Goal: Task Accomplishment & Management: Manage account settings

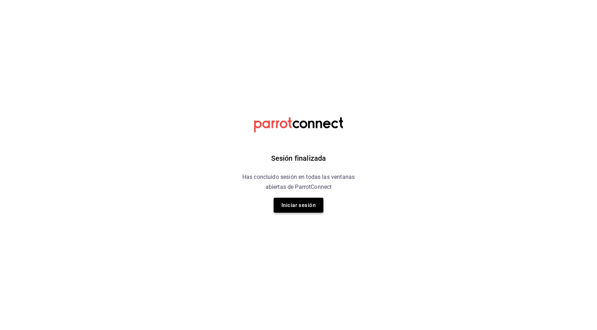
click at [286, 209] on button "Iniciar sesión" at bounding box center [299, 205] width 50 height 15
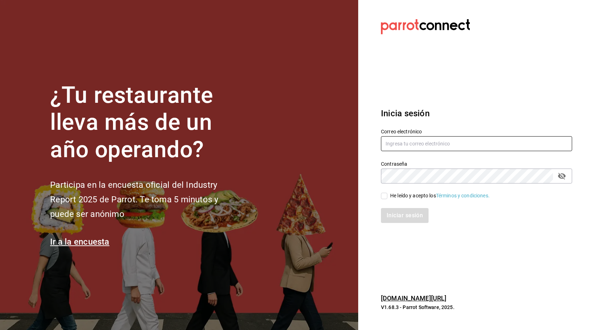
click at [400, 149] on input "text" at bounding box center [476, 143] width 191 height 15
type input "alecsq@gmaiol.com"
click at [385, 197] on input "He leído y acepto los Términos y condiciones." at bounding box center [384, 196] width 6 height 6
checkbox input "true"
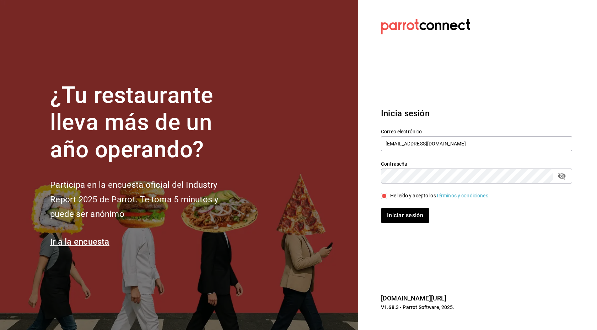
click at [394, 222] on button "Iniciar sesión" at bounding box center [405, 215] width 48 height 15
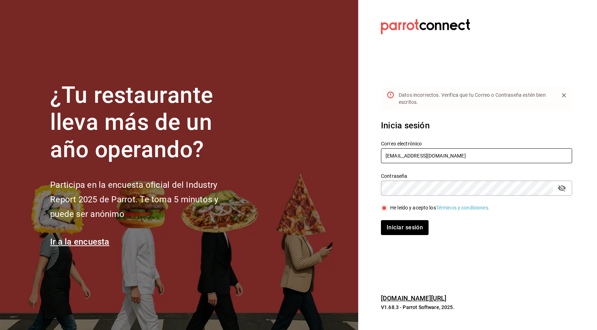
click at [419, 159] on input "alecsq@gmaiol.com" at bounding box center [476, 155] width 191 height 15
click at [419, 158] on input "alecsq@gmaiol.com" at bounding box center [476, 155] width 191 height 15
type input "alecsq@gmail.com"
click at [381, 220] on button "Iniciar sesión" at bounding box center [405, 227] width 48 height 15
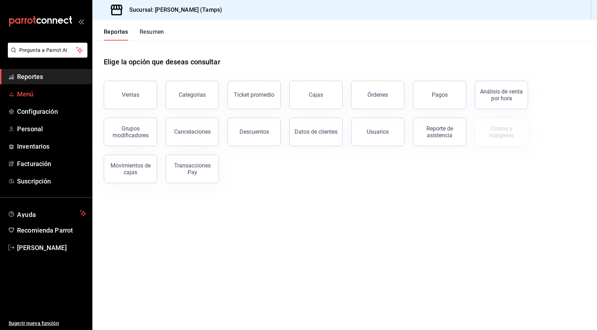
click at [31, 97] on span "Menú" at bounding box center [51, 94] width 69 height 10
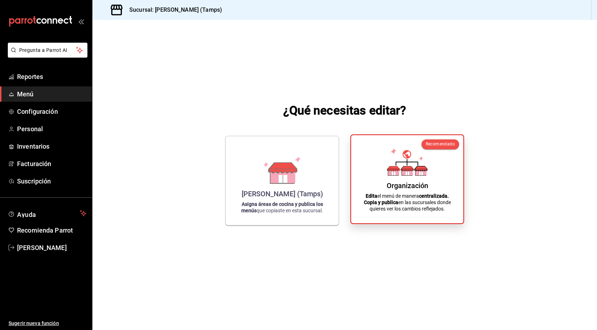
click at [436, 153] on div "Organización Edita el menú de manera centralizada. Copia y publica en las sucur…" at bounding box center [407, 179] width 95 height 77
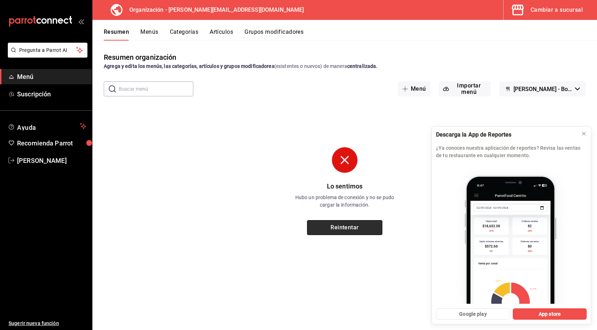
click at [356, 225] on button "Reintentar" at bounding box center [344, 227] width 75 height 15
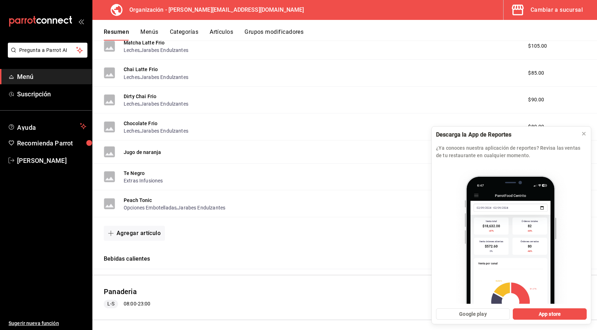
scroll to position [386, 0]
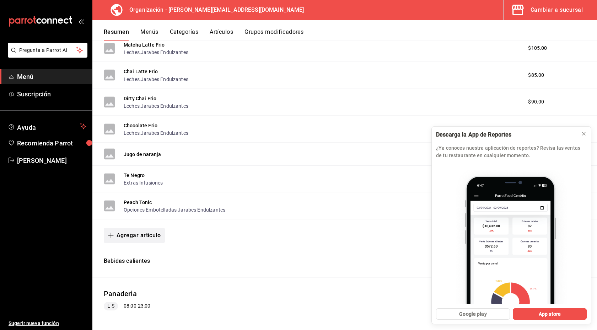
click at [142, 238] on button "Agregar artículo" at bounding box center [134, 235] width 61 height 15
click at [129, 273] on li "Artículo nuevo" at bounding box center [132, 271] width 56 height 17
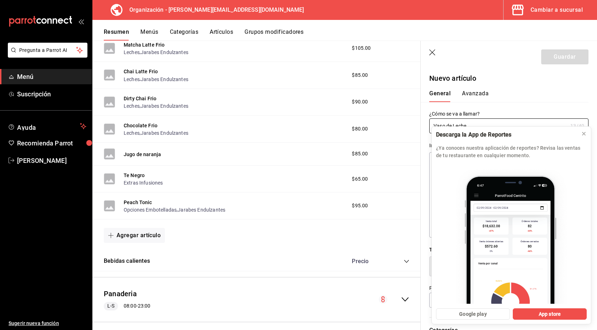
type input "Vaso de Leche"
click at [482, 193] on textarea at bounding box center [467, 194] width 77 height 85
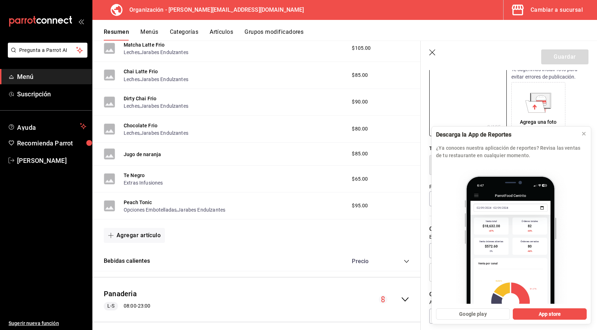
scroll to position [103, 0]
click at [458, 193] on input "text" at bounding box center [508, 196] width 159 height 15
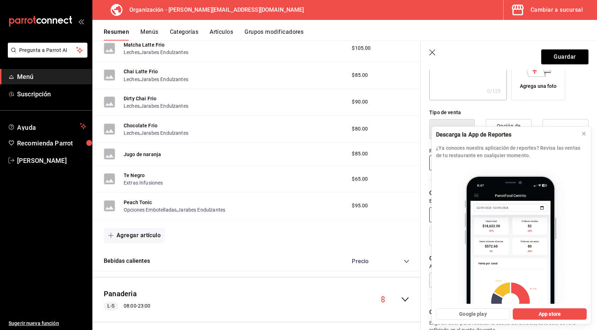
scroll to position [143, 0]
type input "$35.00"
click at [475, 212] on input "text" at bounding box center [508, 208] width 159 height 15
click at [583, 135] on icon at bounding box center [583, 133] width 3 height 3
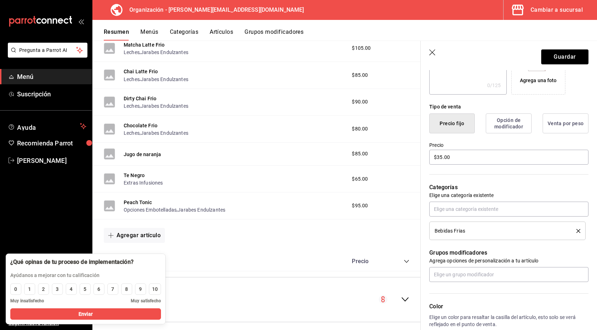
click at [542, 233] on div "Bebidas Frias" at bounding box center [508, 231] width 146 height 8
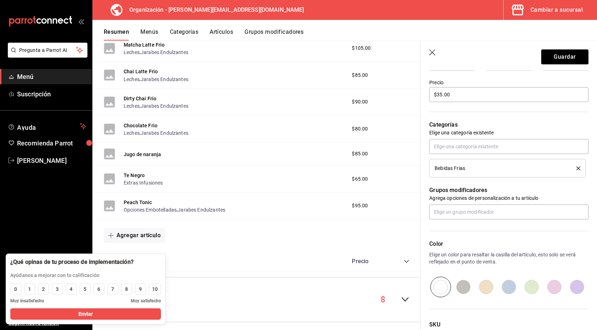
scroll to position [207, 0]
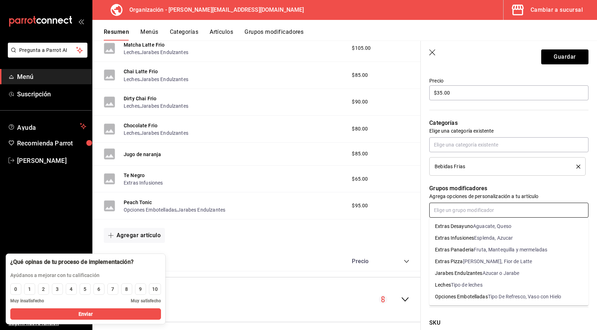
click at [507, 208] on input "text" at bounding box center [508, 210] width 159 height 15
click at [512, 283] on li "Leches Tipo de leches" at bounding box center [508, 285] width 159 height 12
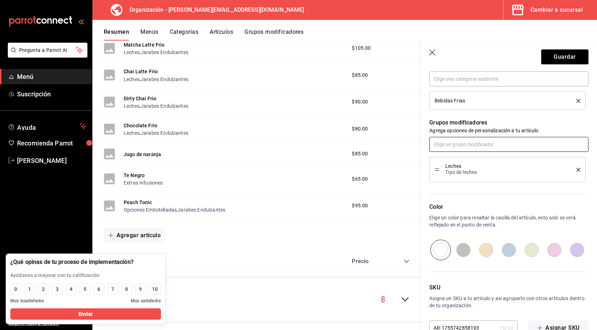
scroll to position [292, 0]
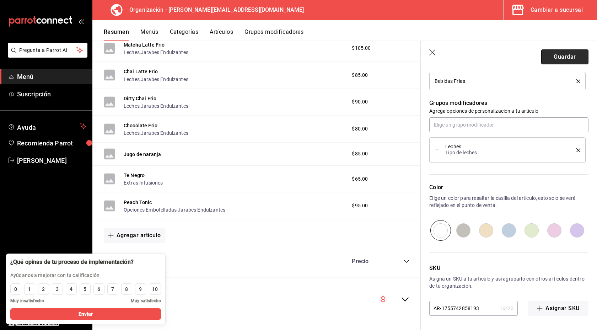
click at [573, 55] on button "Guardar" at bounding box center [564, 56] width 47 height 15
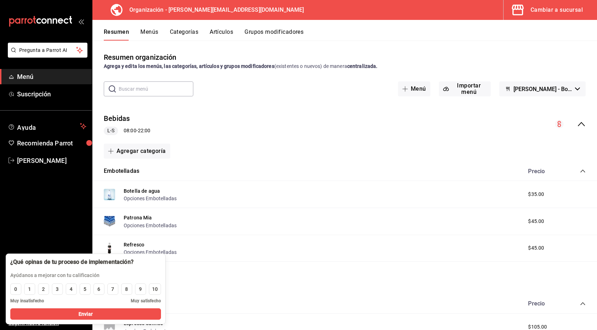
click at [149, 32] on button "Menús" at bounding box center [149, 34] width 18 height 12
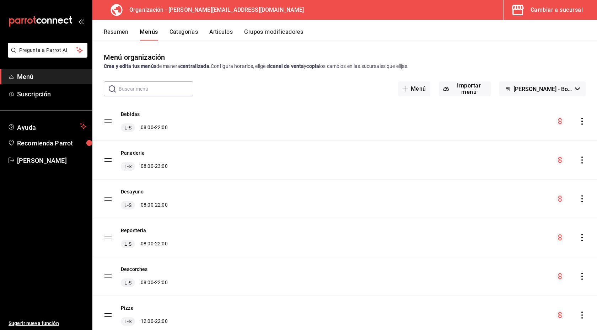
click at [585, 120] on icon "actions" at bounding box center [581, 121] width 7 height 7
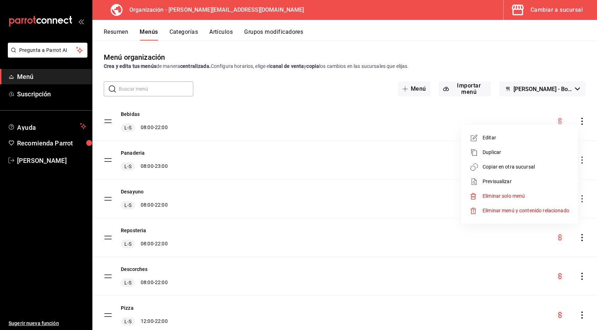
click at [515, 165] on span "Copiar en otra sucursal" at bounding box center [526, 166] width 87 height 7
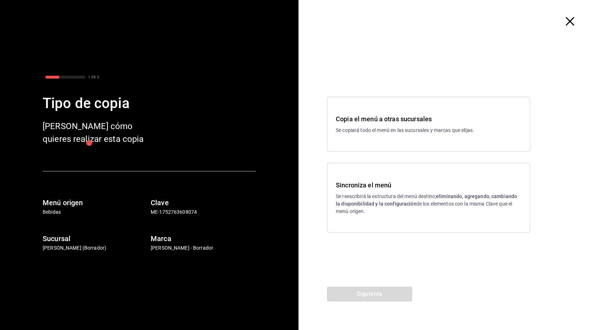
click at [395, 188] on h3 "Sincroniza el menú" at bounding box center [428, 185] width 185 height 10
click at [386, 292] on button "Siguiente" at bounding box center [369, 293] width 85 height 15
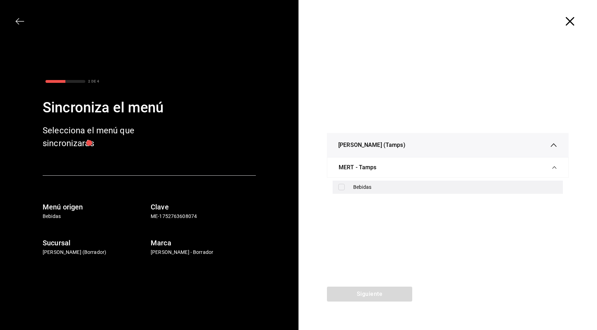
click at [341, 188] on input "checkbox" at bounding box center [341, 187] width 6 height 6
checkbox input "true"
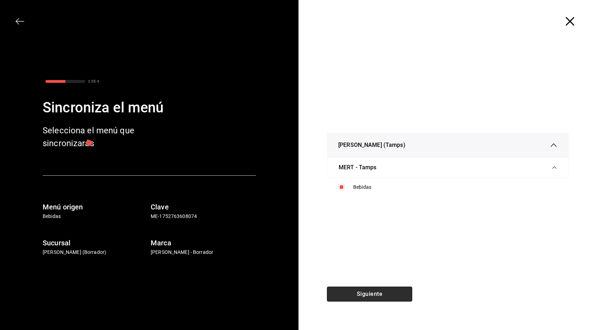
click at [366, 292] on button "Siguiente" at bounding box center [369, 293] width 85 height 15
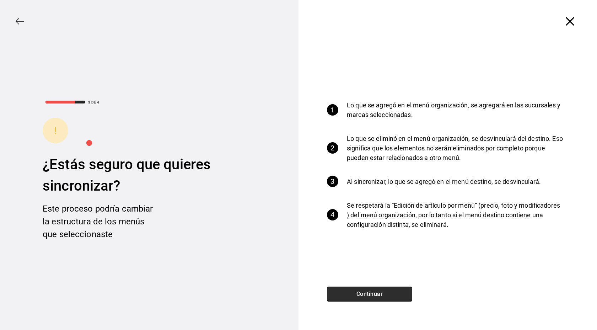
click at [366, 292] on button "Continuar" at bounding box center [369, 293] width 85 height 15
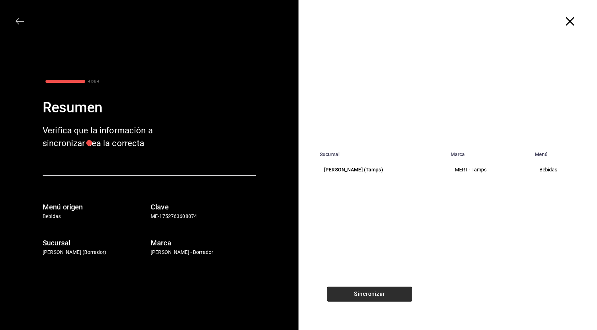
click at [366, 292] on button "Sincronizar" at bounding box center [369, 293] width 85 height 15
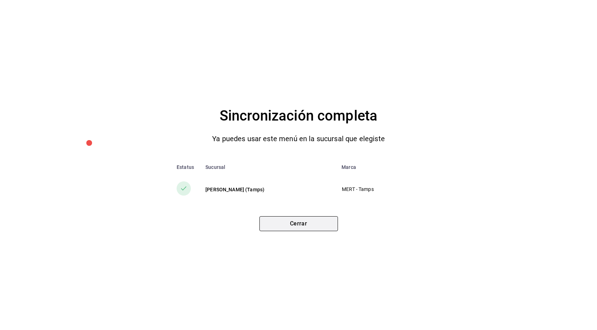
click at [303, 227] on button "Cerrar" at bounding box center [298, 223] width 79 height 15
